Goal: Manage account settings

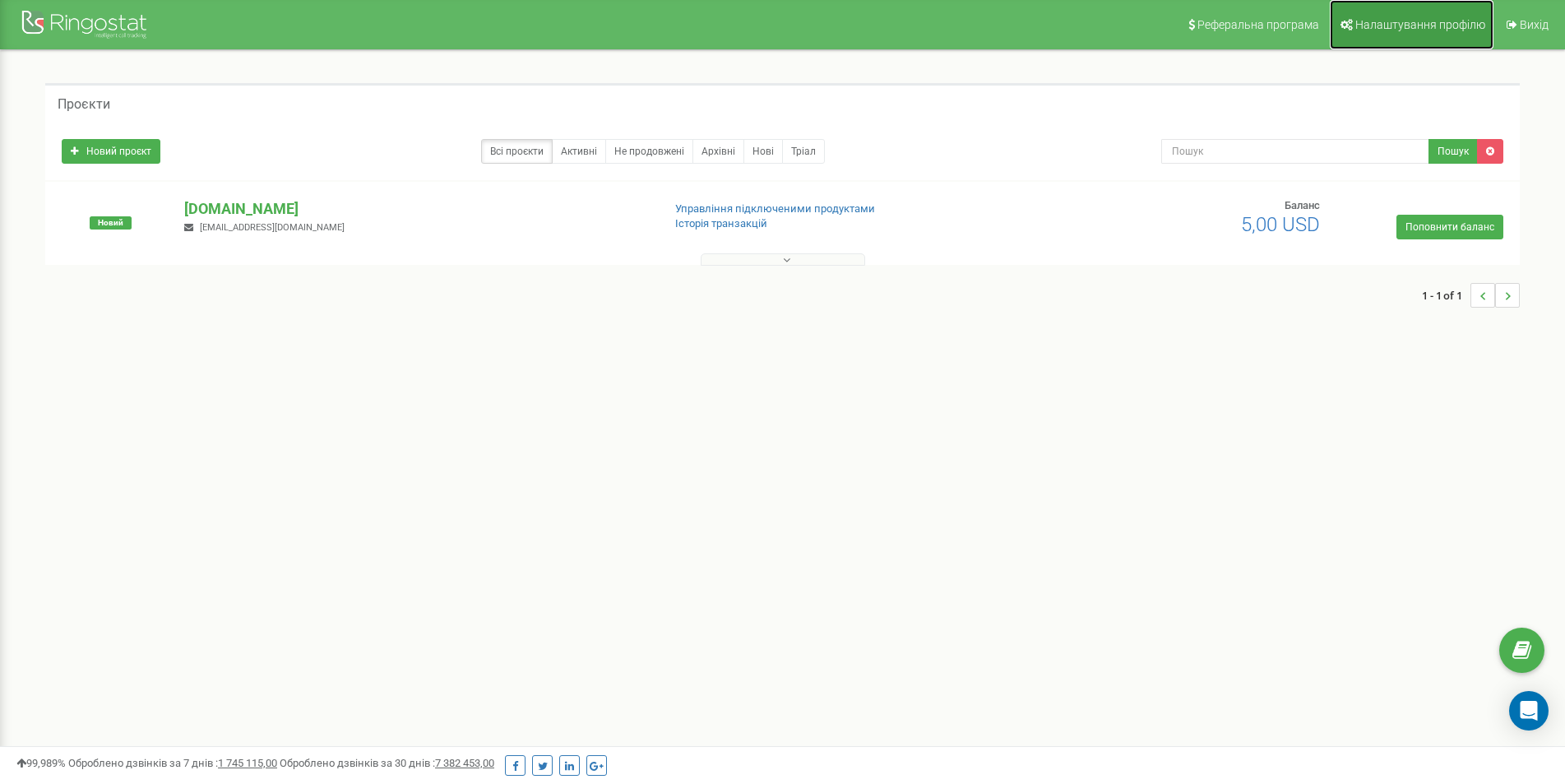
click at [1418, 29] on span "Налаштування профілю" at bounding box center [1421, 25] width 130 height 13
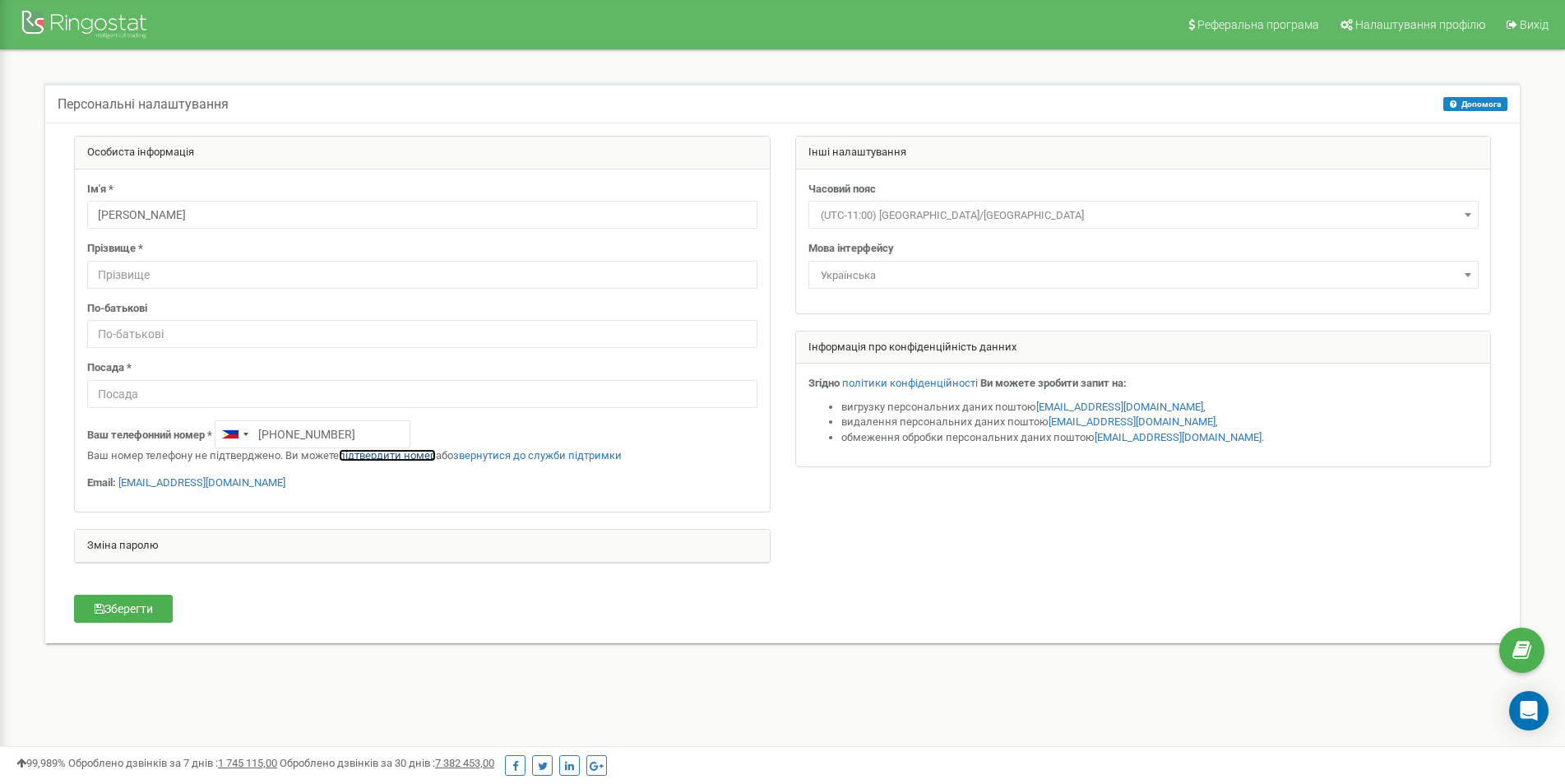
click at [410, 453] on link "підтвердити номер" at bounding box center [387, 454] width 97 height 12
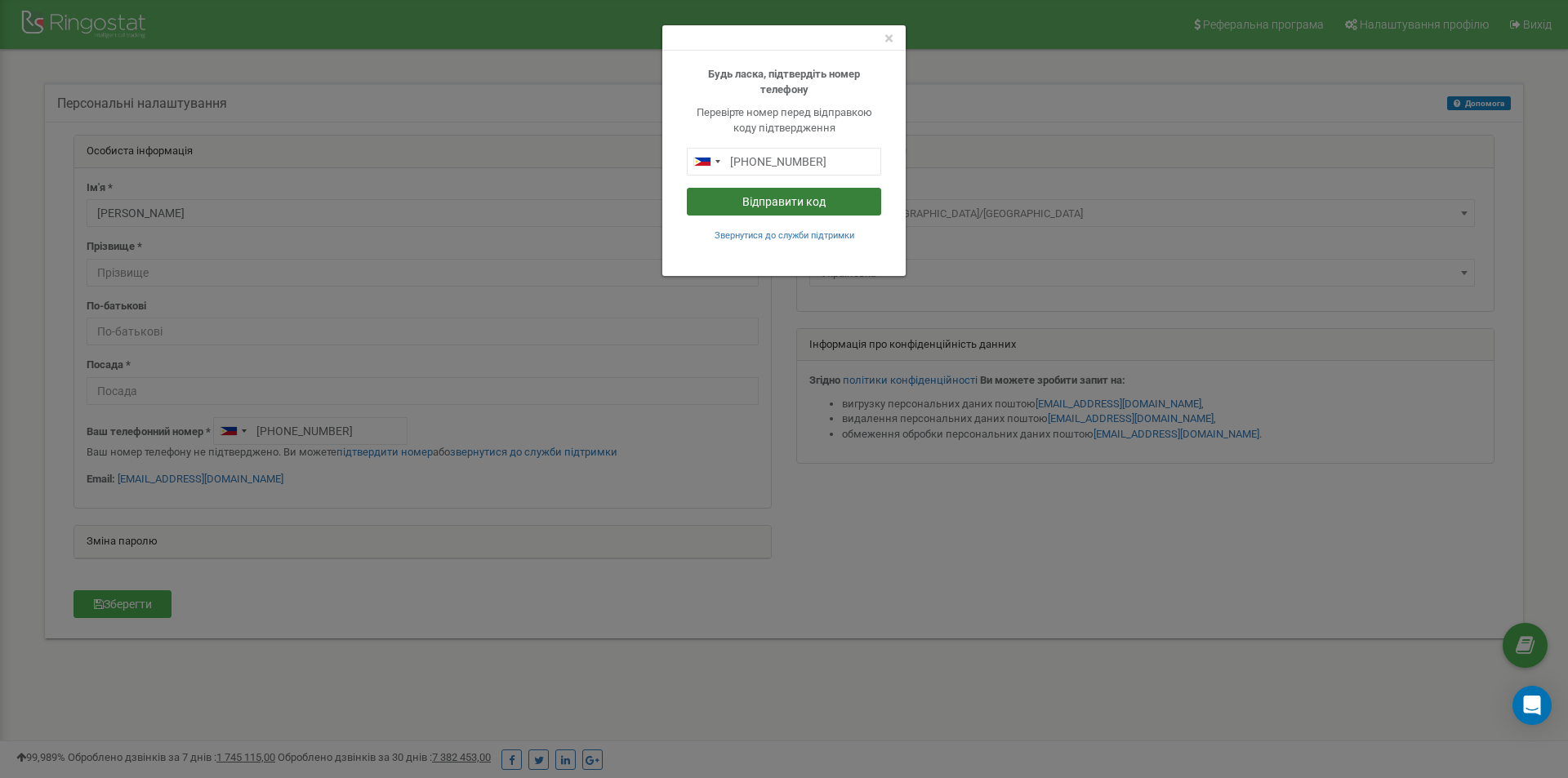
click at [770, 197] on button "Відправити код" at bounding box center [783, 201] width 194 height 28
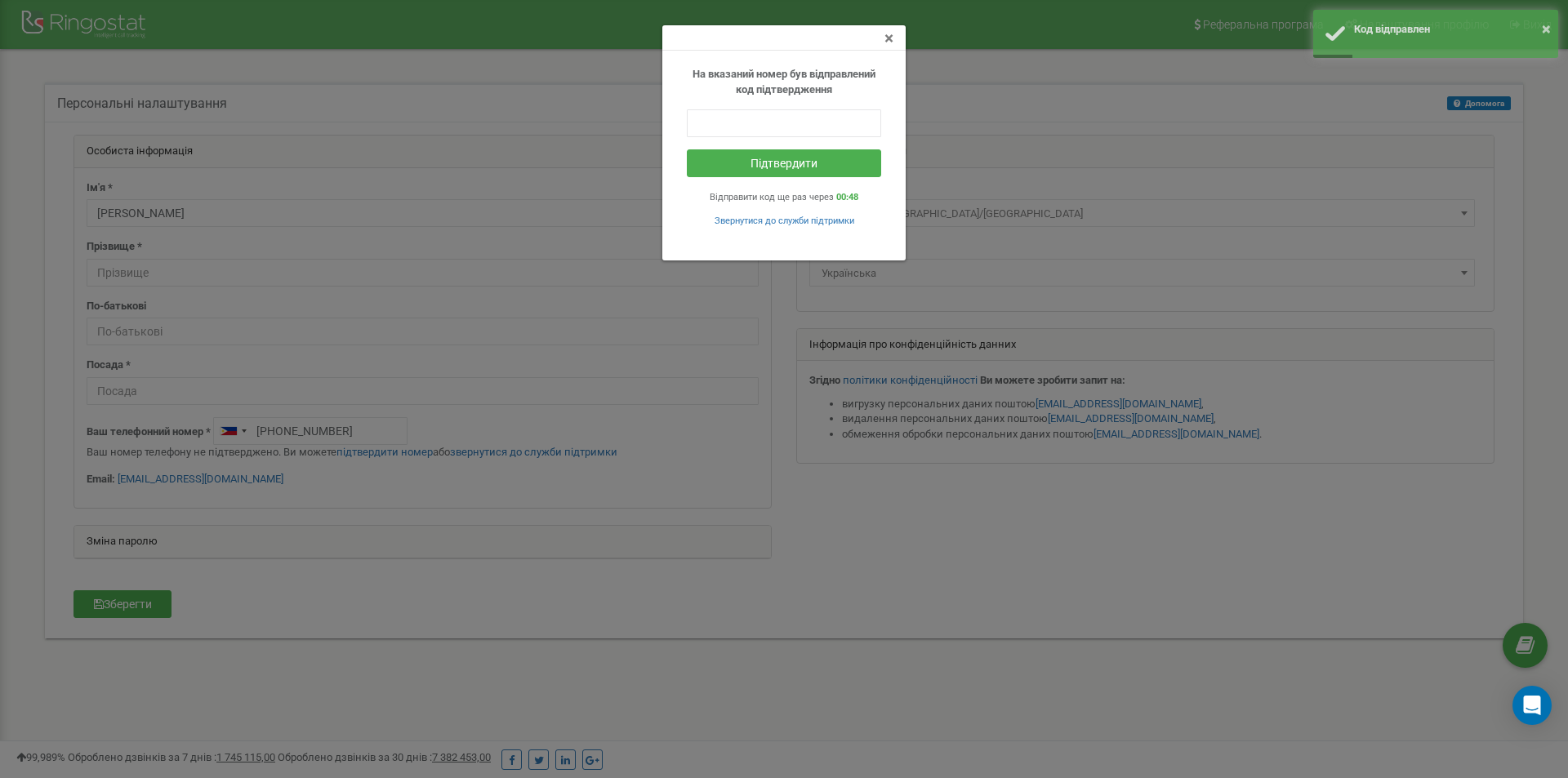
click at [888, 39] on span "×" at bounding box center [889, 38] width 9 height 19
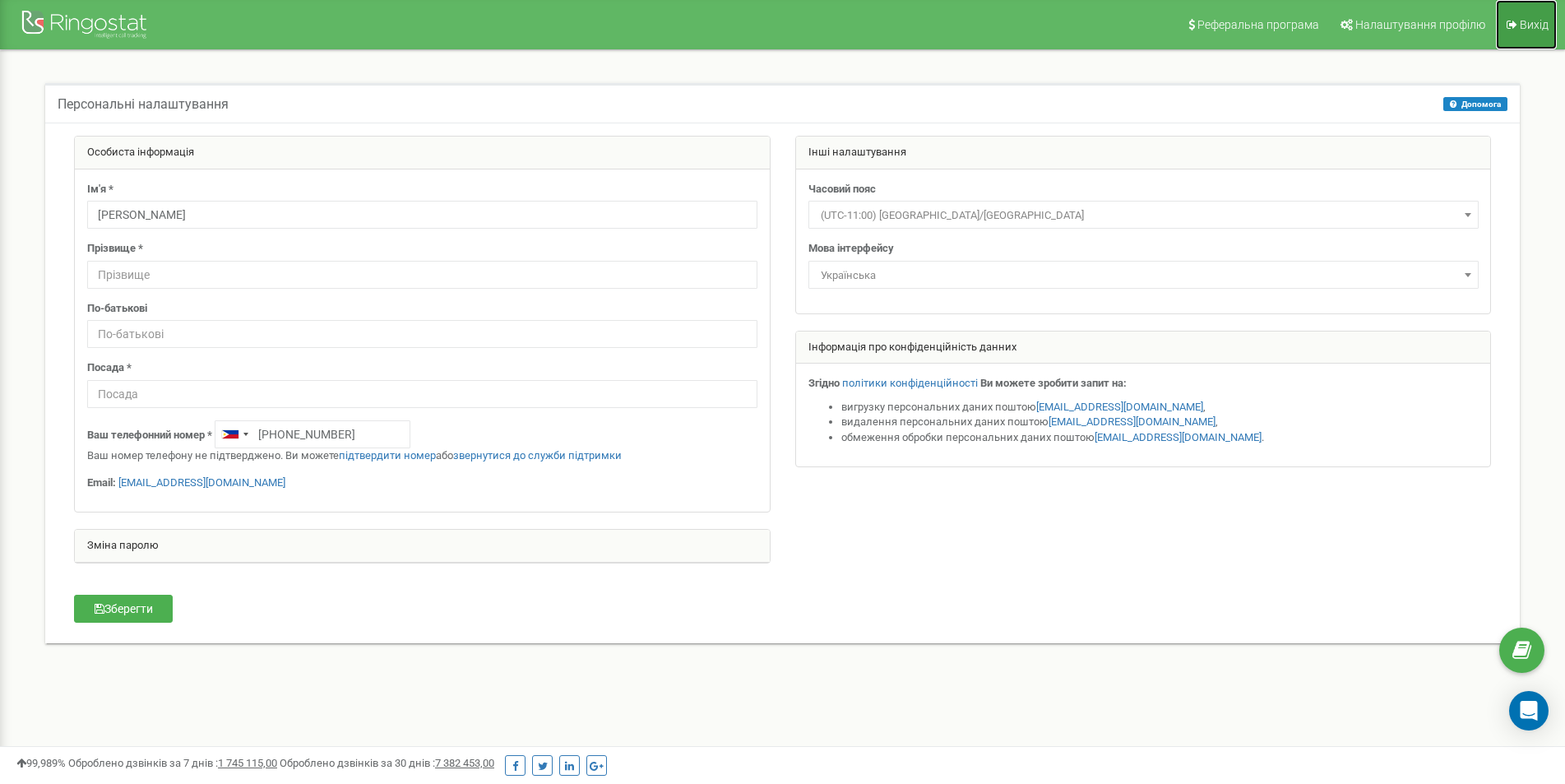
click at [1521, 28] on span "Вихід" at bounding box center [1534, 25] width 29 height 13
